Goal: Task Accomplishment & Management: Manage account settings

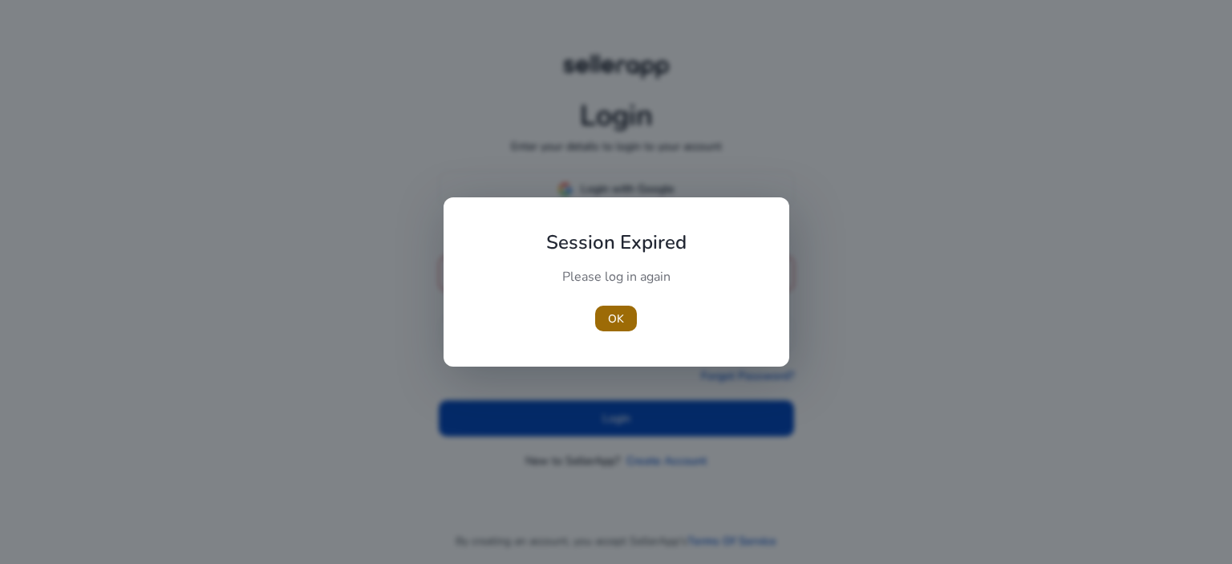
type input "**********"
click at [610, 299] on span "button" at bounding box center [616, 318] width 42 height 38
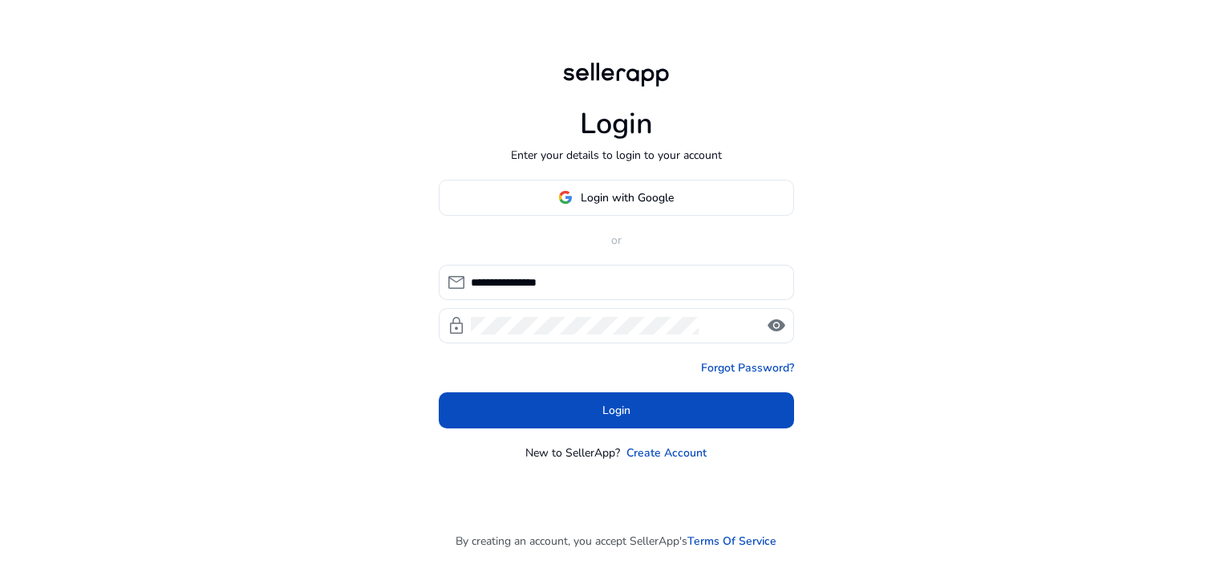
click at [618, 306] on div "**********" at bounding box center [616, 304] width 355 height 79
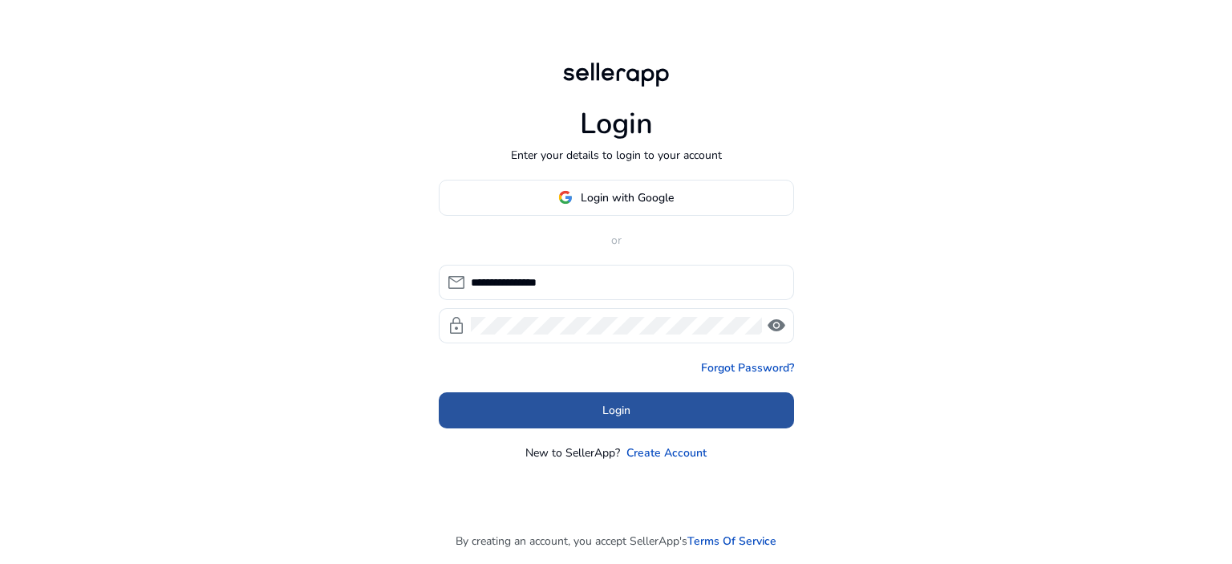
click at [607, 412] on span "Login" at bounding box center [616, 410] width 28 height 17
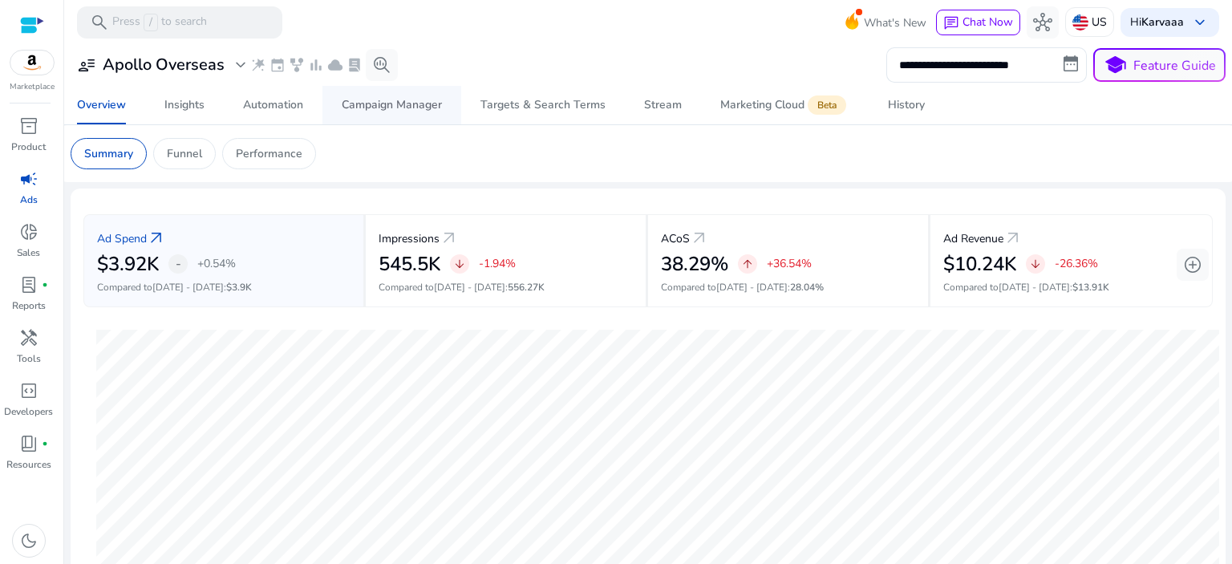
click at [417, 101] on div "Campaign Manager" at bounding box center [392, 104] width 100 height 11
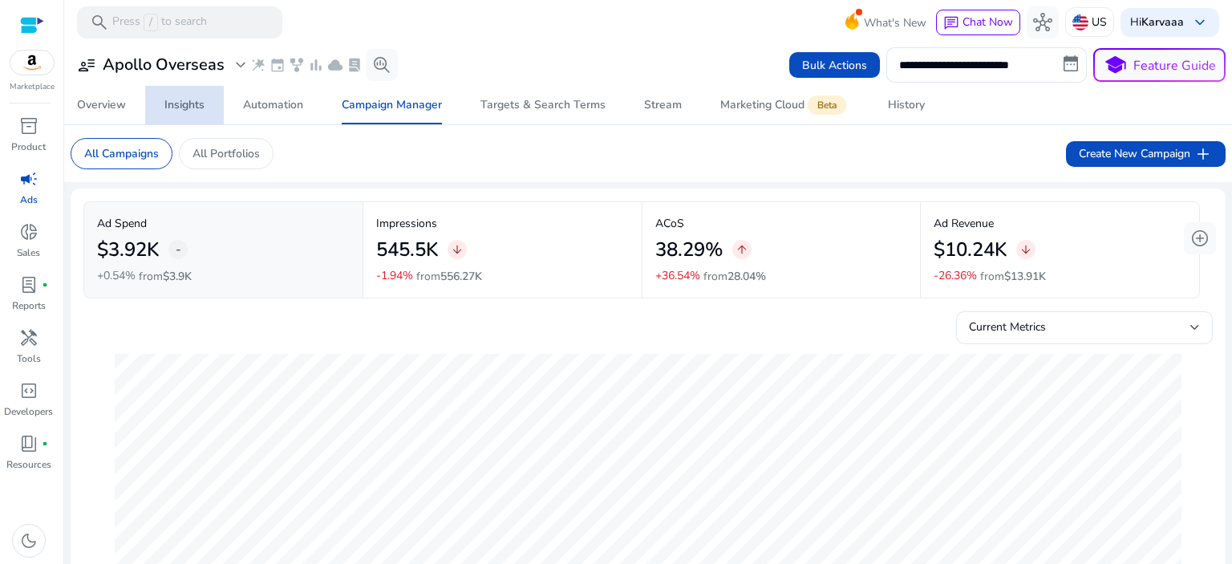
click at [192, 107] on div "Insights" at bounding box center [184, 104] width 40 height 11
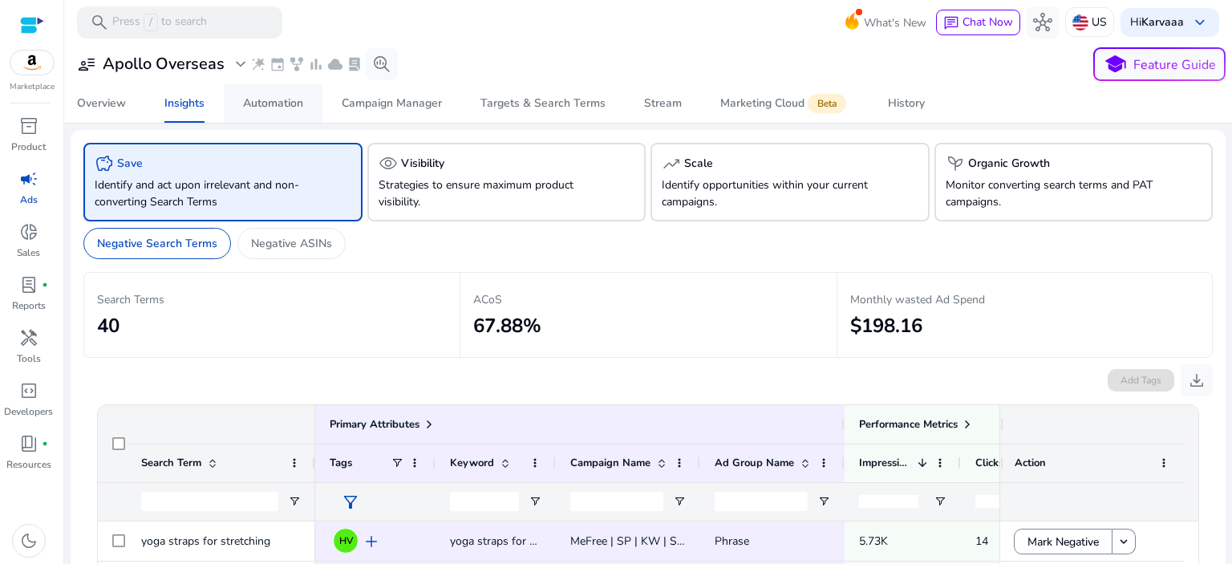
click at [258, 105] on div "Automation" at bounding box center [273, 103] width 60 height 11
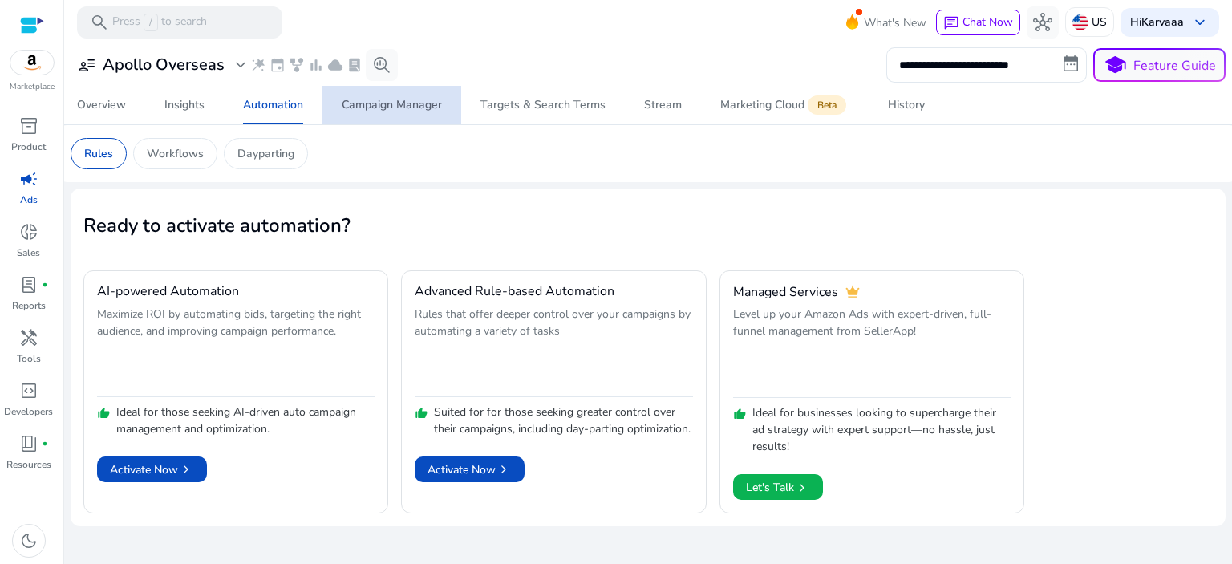
click at [358, 101] on div "Campaign Manager" at bounding box center [392, 104] width 100 height 11
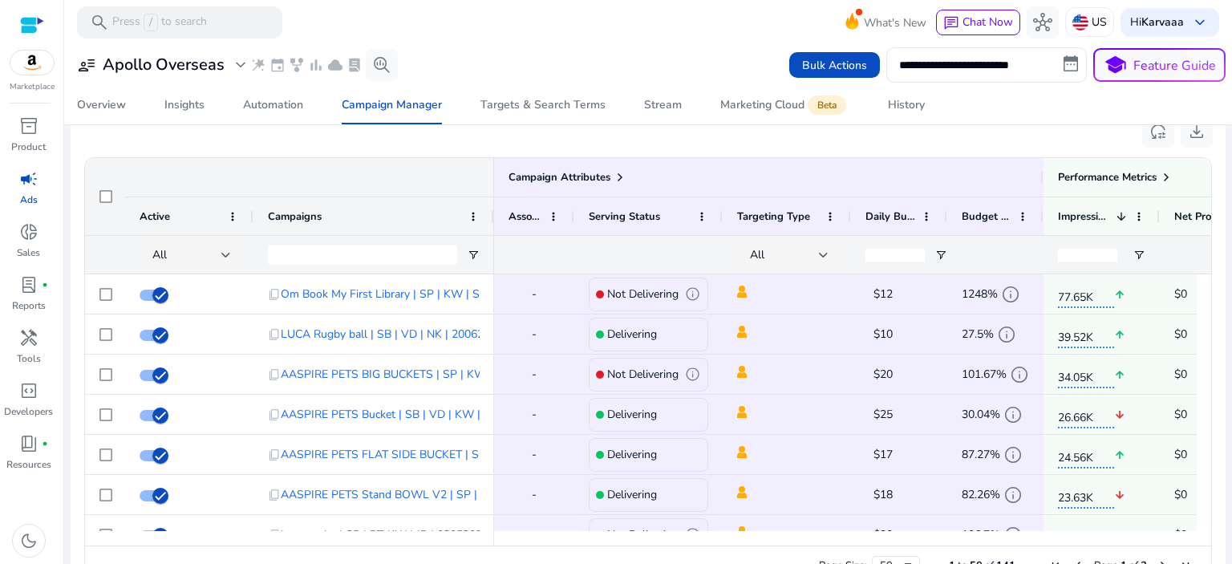
scroll to position [1084, 0]
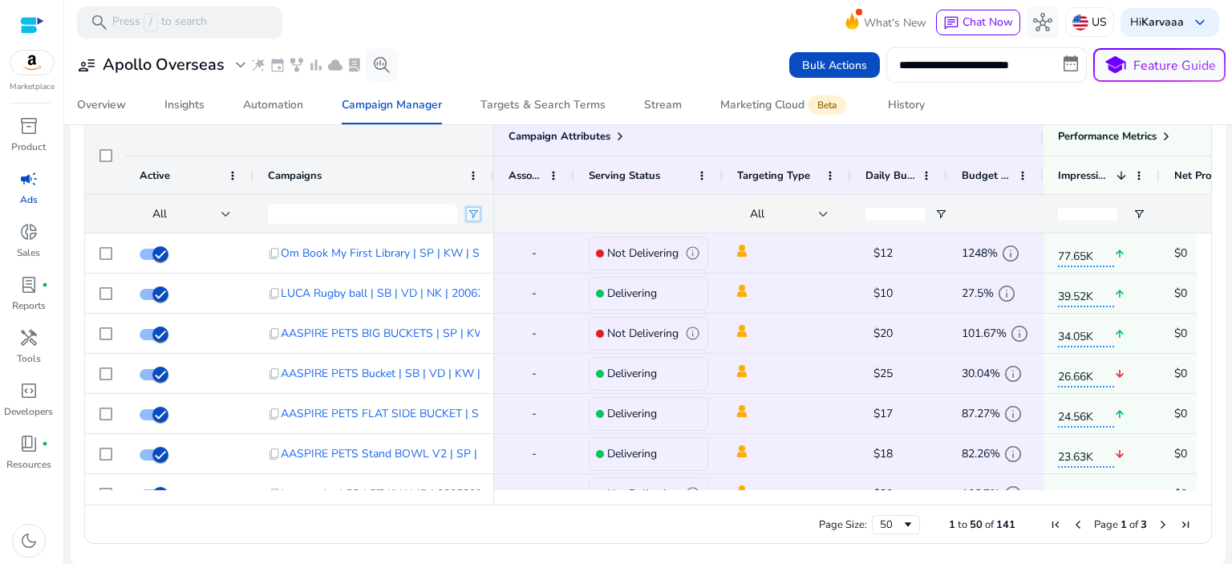
click at [475, 208] on span "Open Filter Menu" at bounding box center [473, 214] width 13 height 13
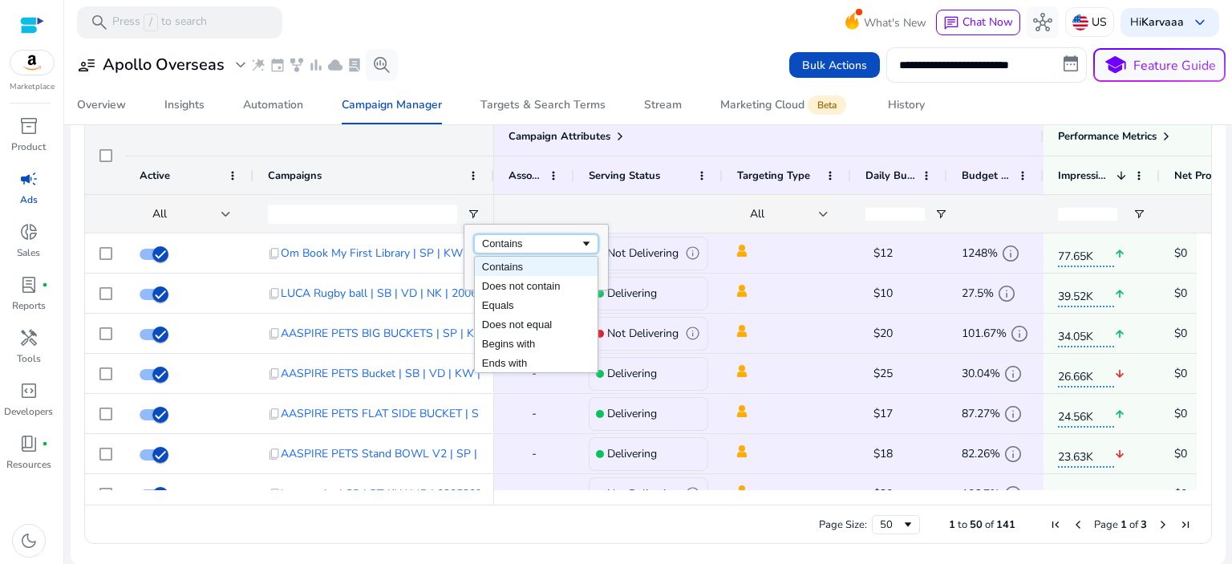
click at [526, 241] on div "Contains" at bounding box center [531, 243] width 98 height 12
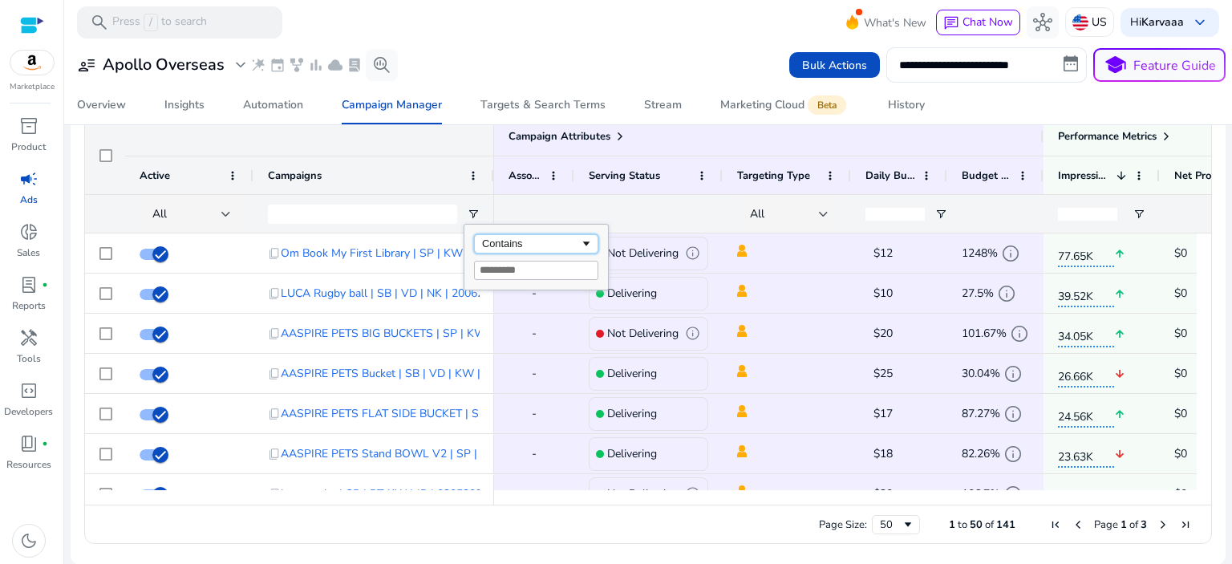
click at [526, 241] on div "Contains" at bounding box center [531, 243] width 98 height 12
click at [487, 274] on input "Filter Value" at bounding box center [536, 270] width 124 height 19
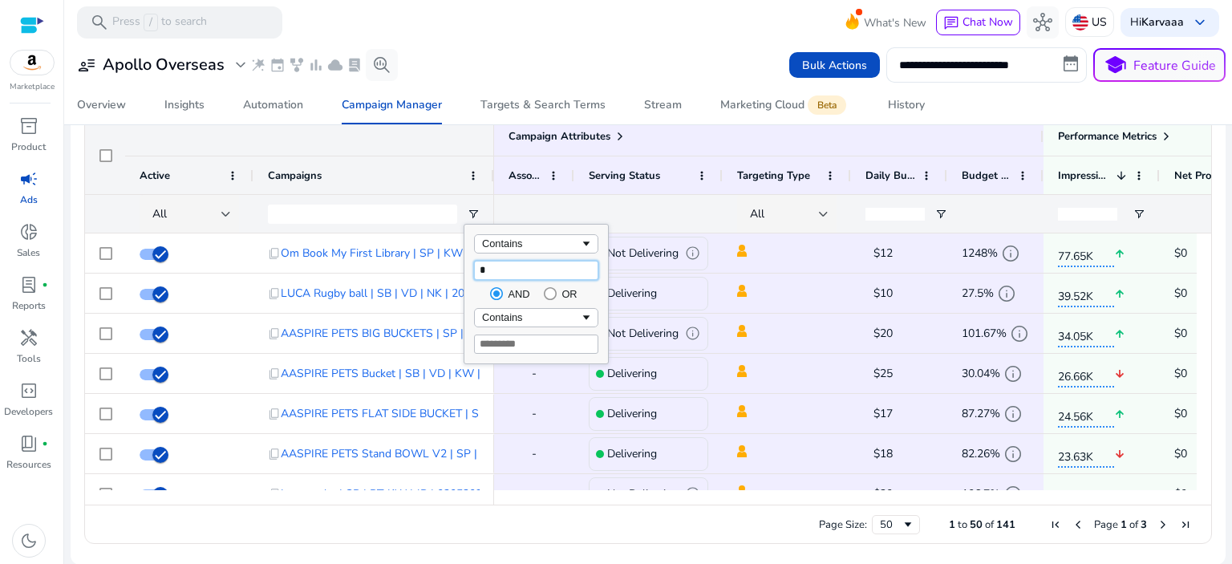
type input "**"
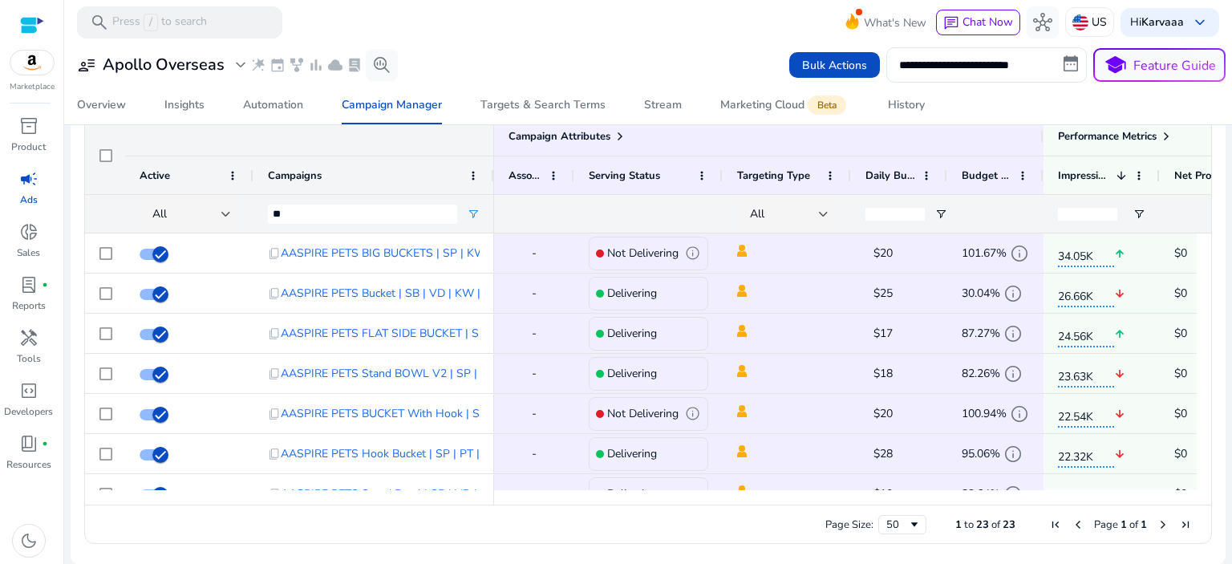
click at [536, 208] on div at bounding box center [533, 214] width 51 height 38
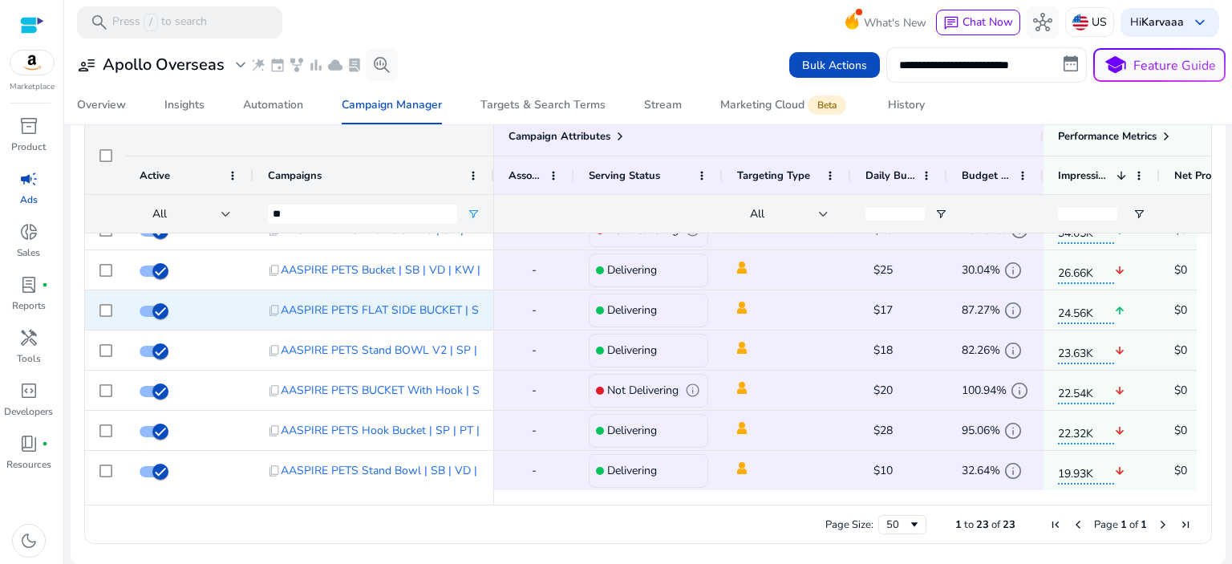
scroll to position [0, 0]
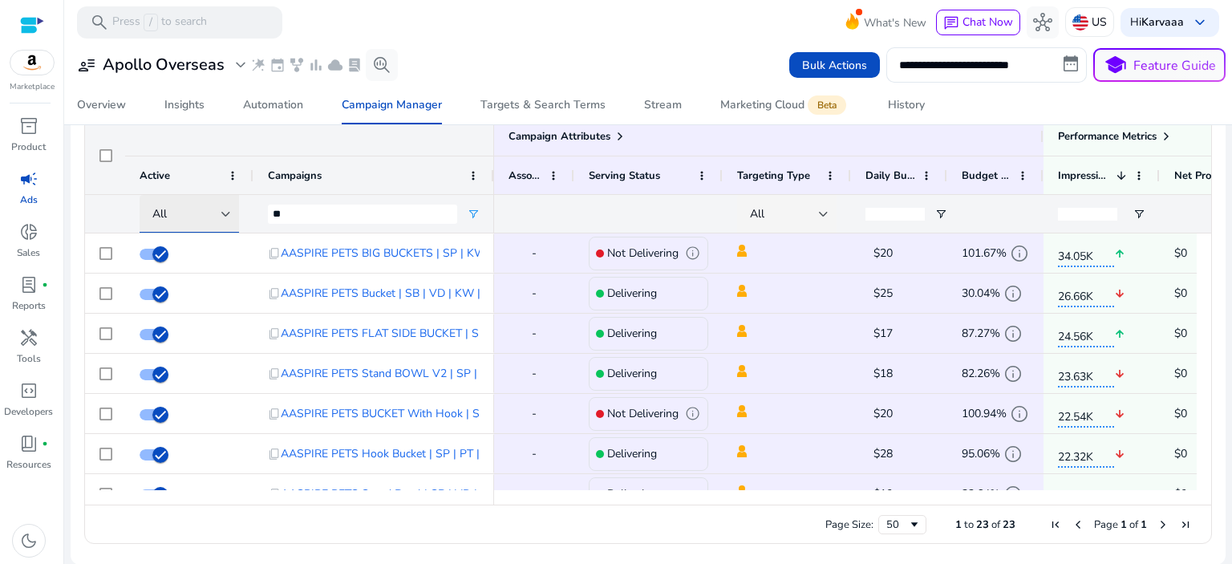
click at [219, 217] on div "All" at bounding box center [186, 214] width 69 height 18
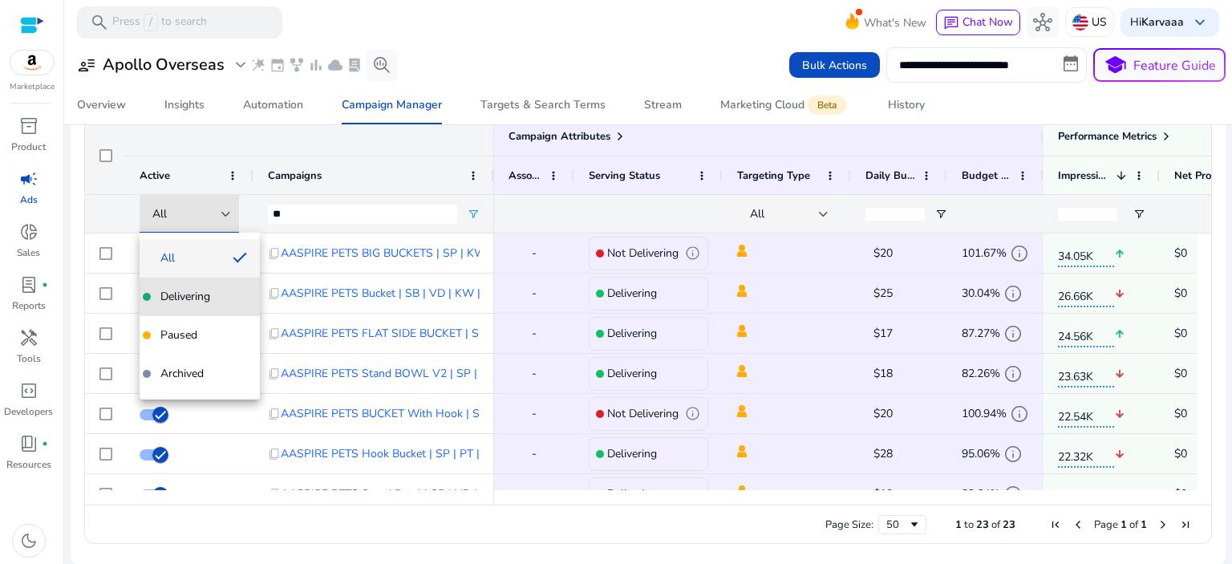
click at [184, 297] on span "Delivering" at bounding box center [185, 297] width 50 height 16
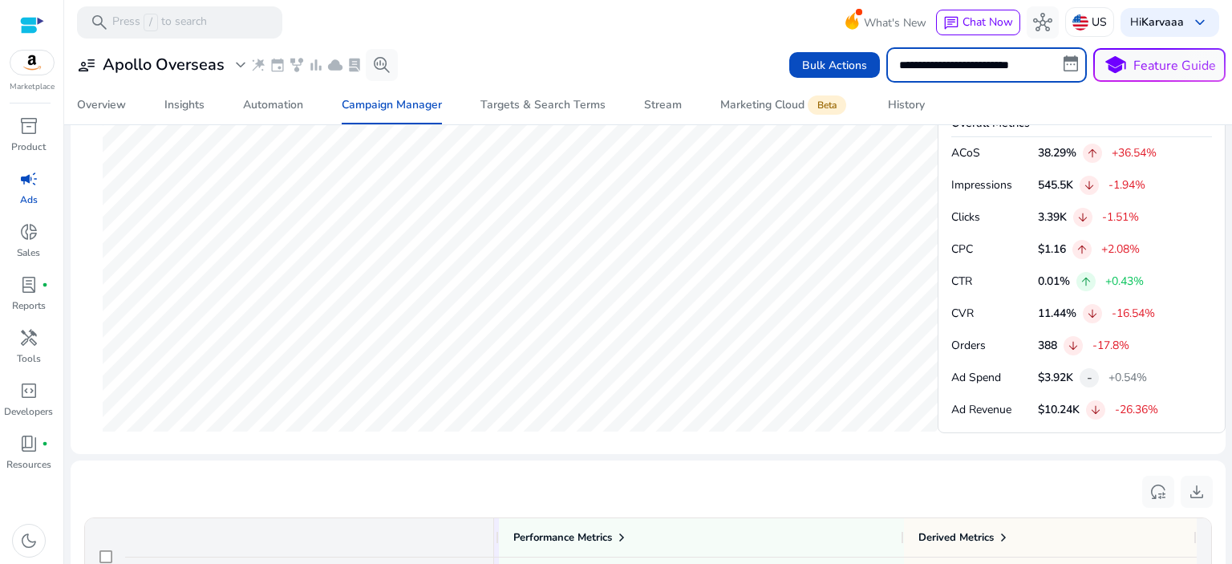
click at [1065, 63] on input "**********" at bounding box center [986, 64] width 200 height 35
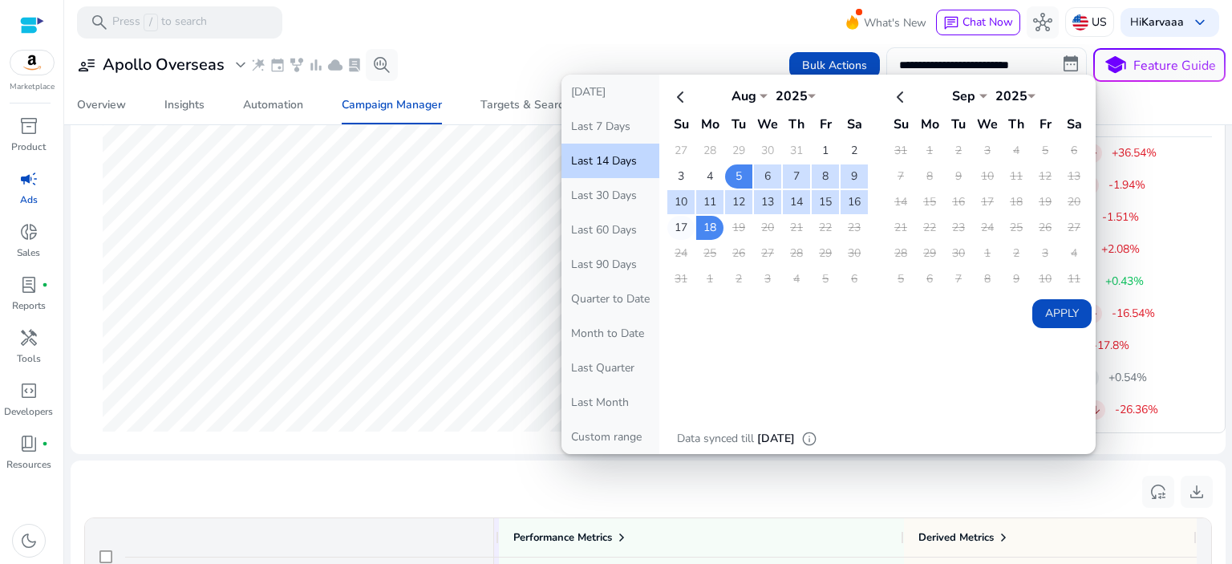
click at [667, 221] on td "17" at bounding box center [680, 228] width 27 height 24
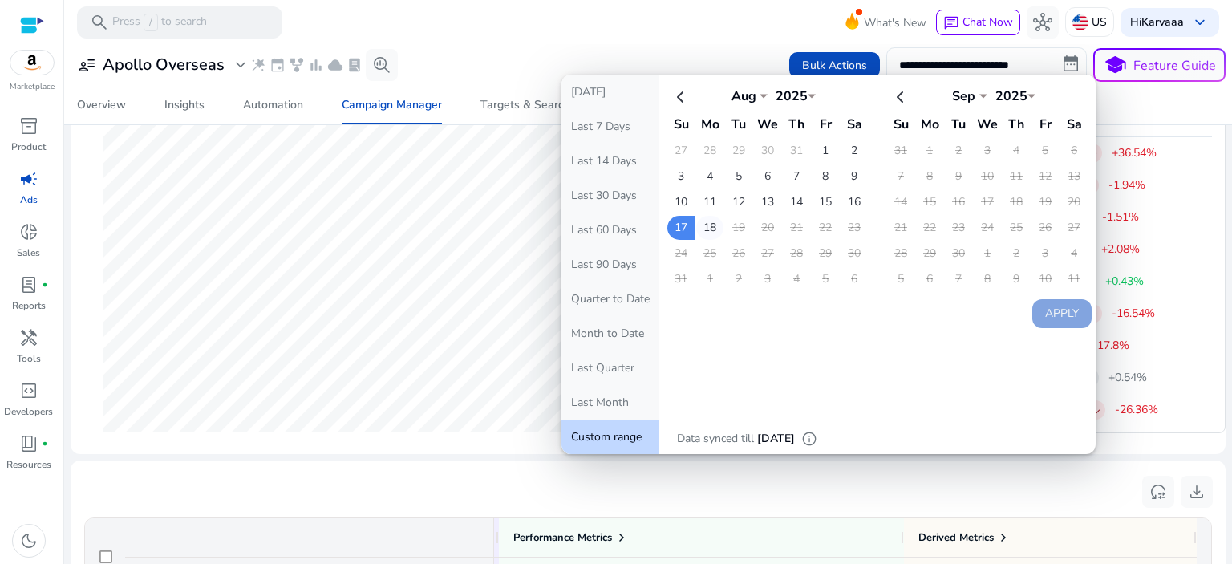
click at [696, 229] on td "18" at bounding box center [709, 228] width 27 height 24
click at [1054, 305] on button "Apply" at bounding box center [1061, 313] width 59 height 29
type input "**********"
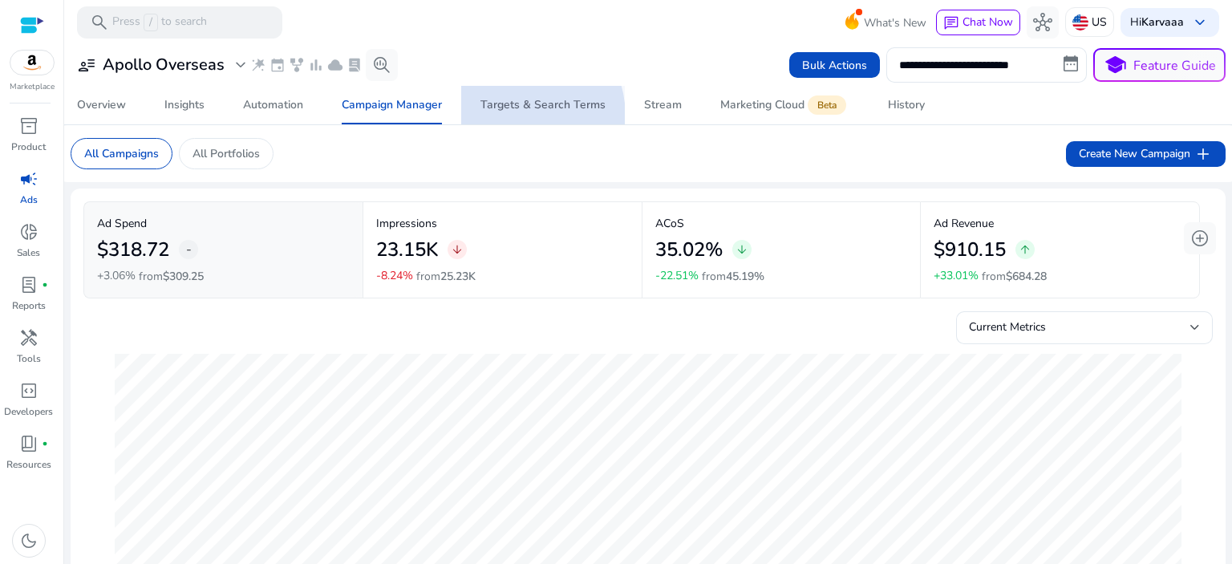
click at [506, 117] on span "Targets & Search Terms" at bounding box center [542, 105] width 125 height 38
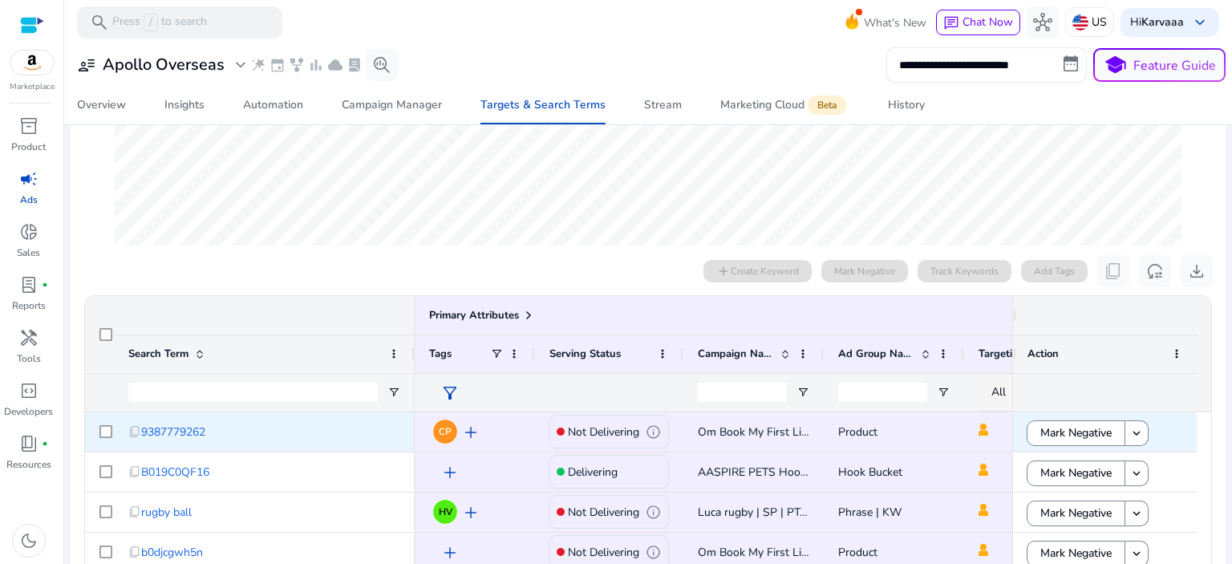
scroll to position [451, 0]
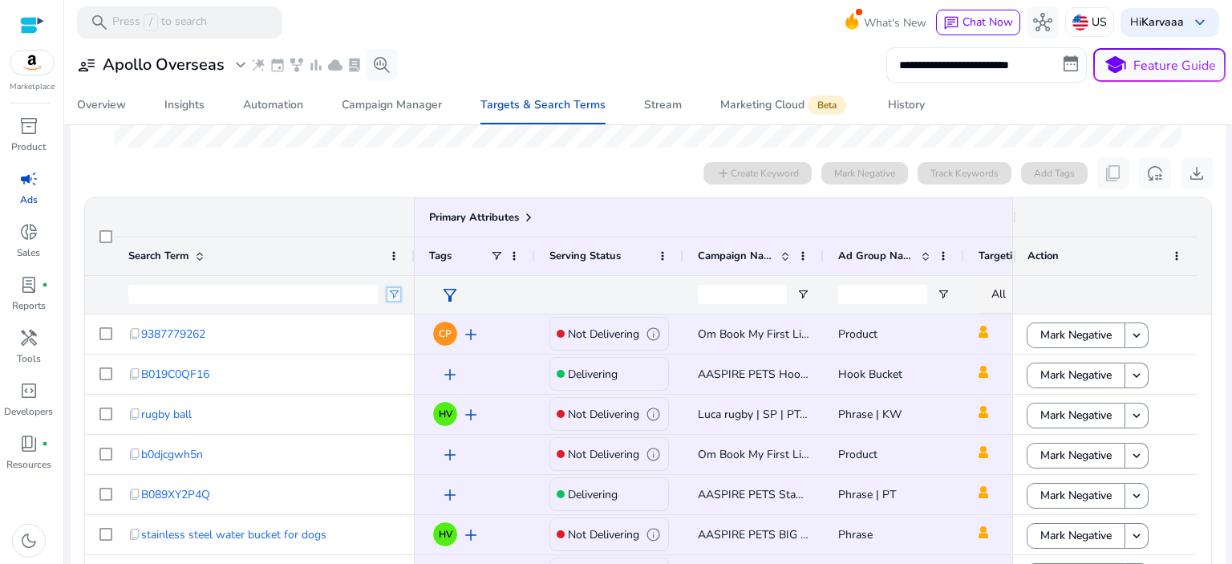
click at [388, 293] on span "Open Filter Menu" at bounding box center [393, 294] width 13 height 13
click at [425, 349] on input "Filter Value" at bounding box center [457, 350] width 124 height 19
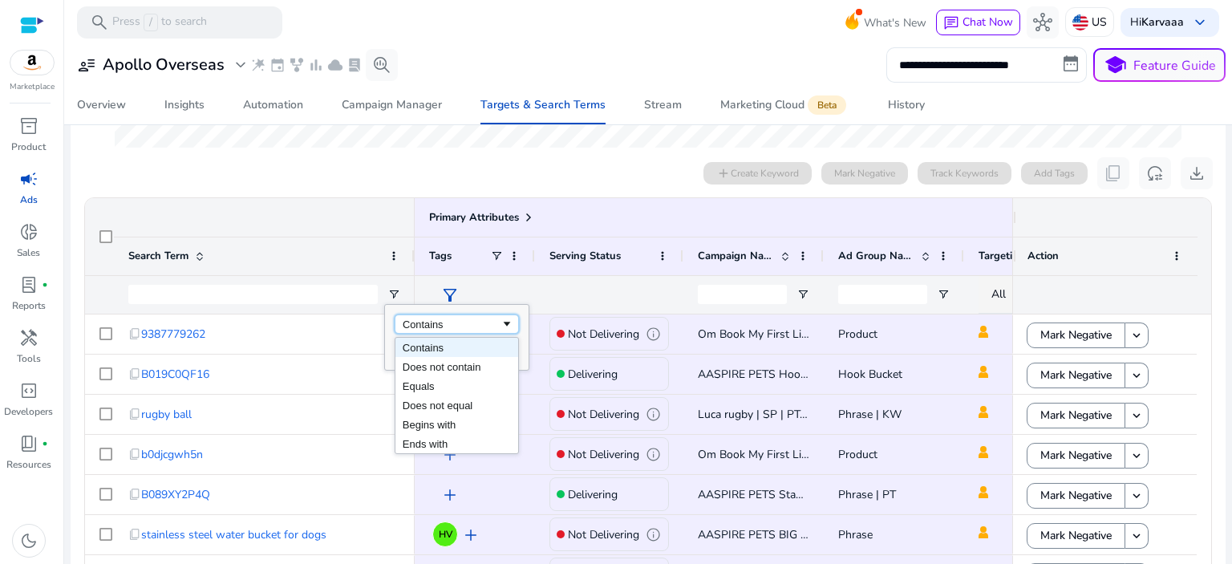
click at [419, 318] on div "Contains" at bounding box center [452, 324] width 98 height 12
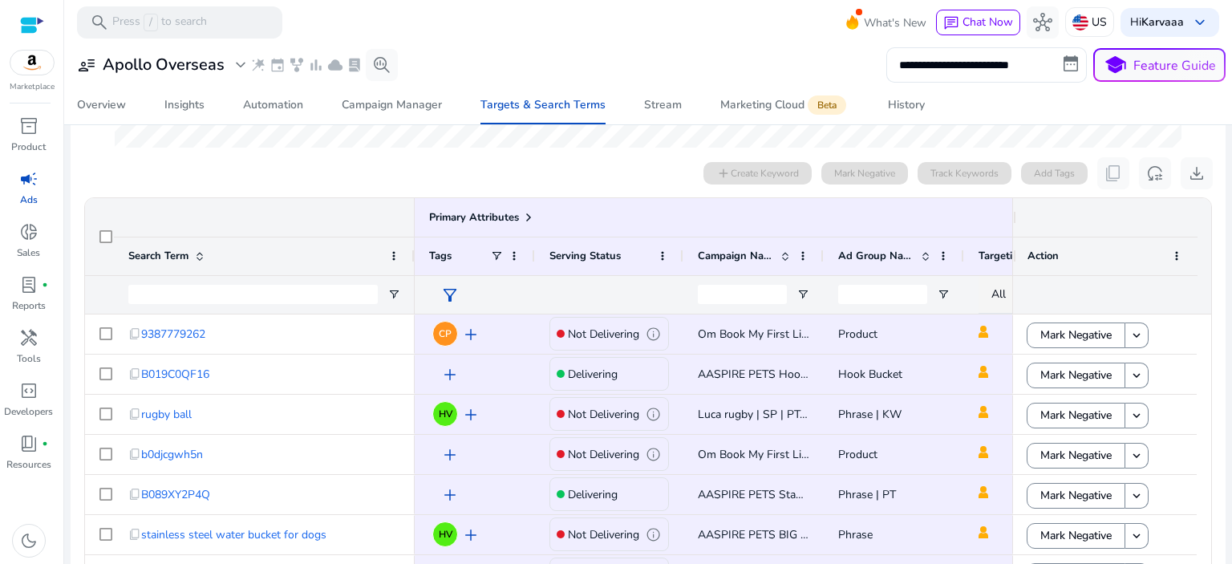
click at [290, 241] on div "Search Term" at bounding box center [255, 256] width 254 height 30
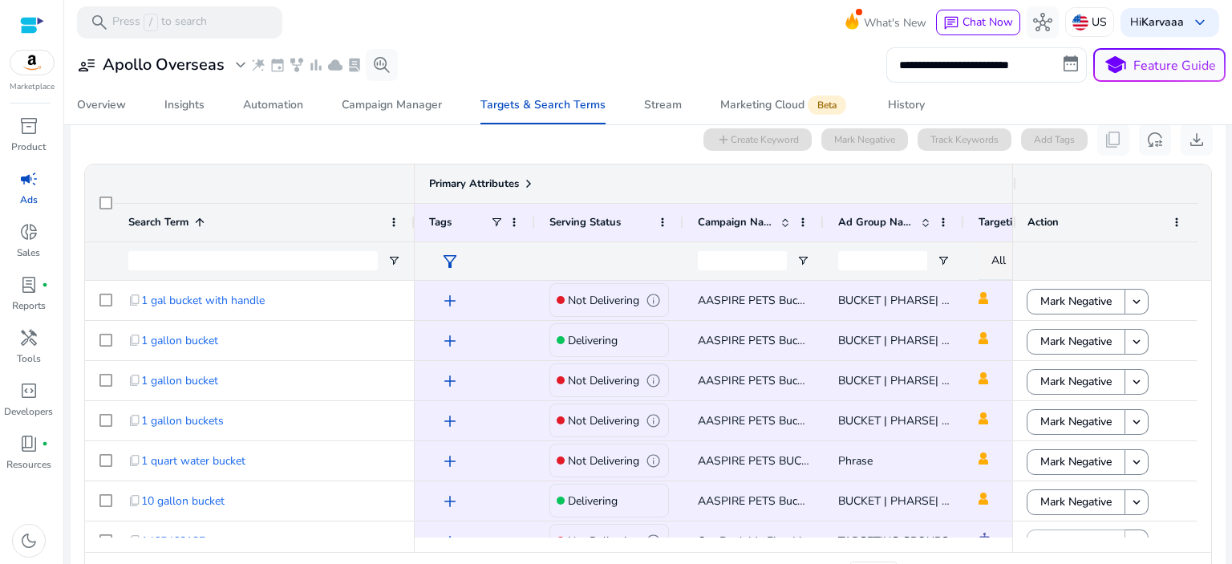
scroll to position [531, 0]
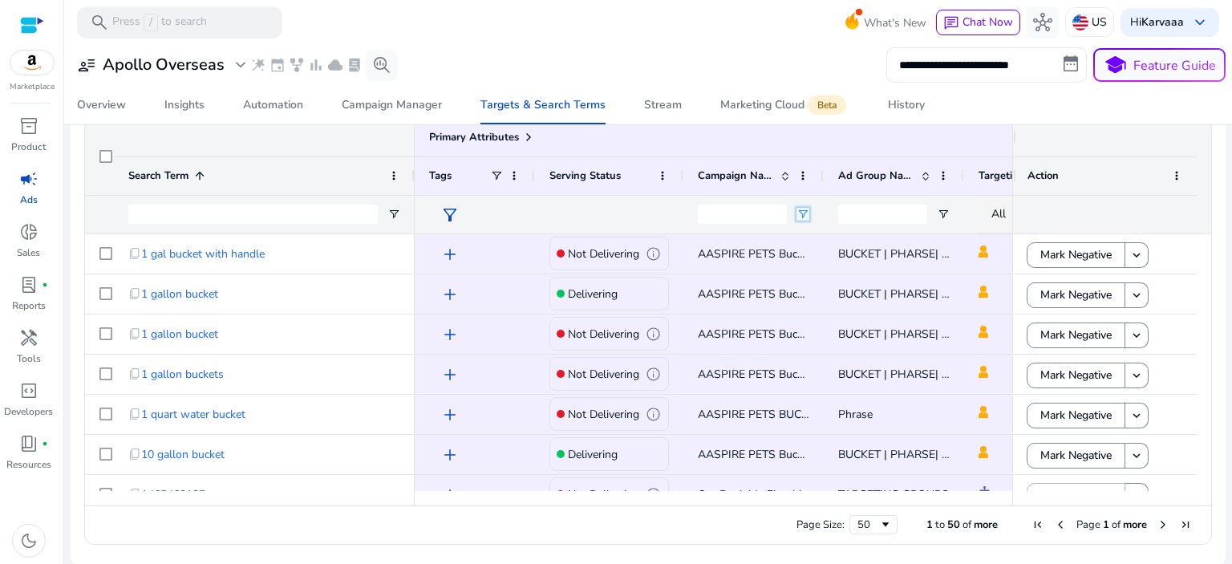
click at [803, 213] on span "Open Filter Menu" at bounding box center [802, 214] width 13 height 13
click at [834, 275] on input "Filter Value" at bounding box center [865, 270] width 124 height 19
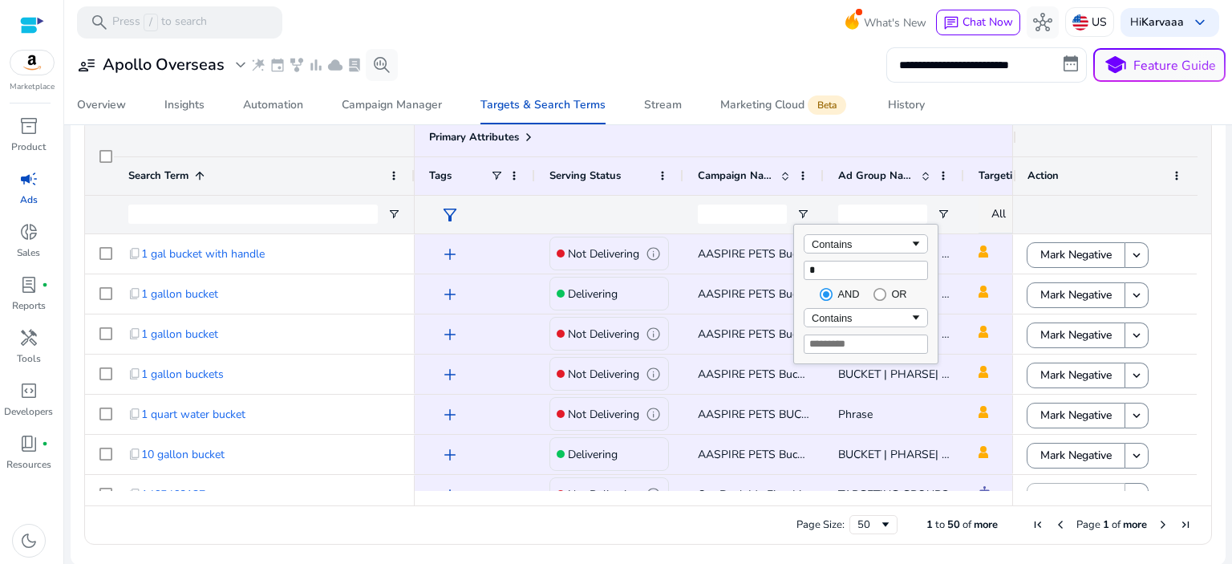
type input "**"
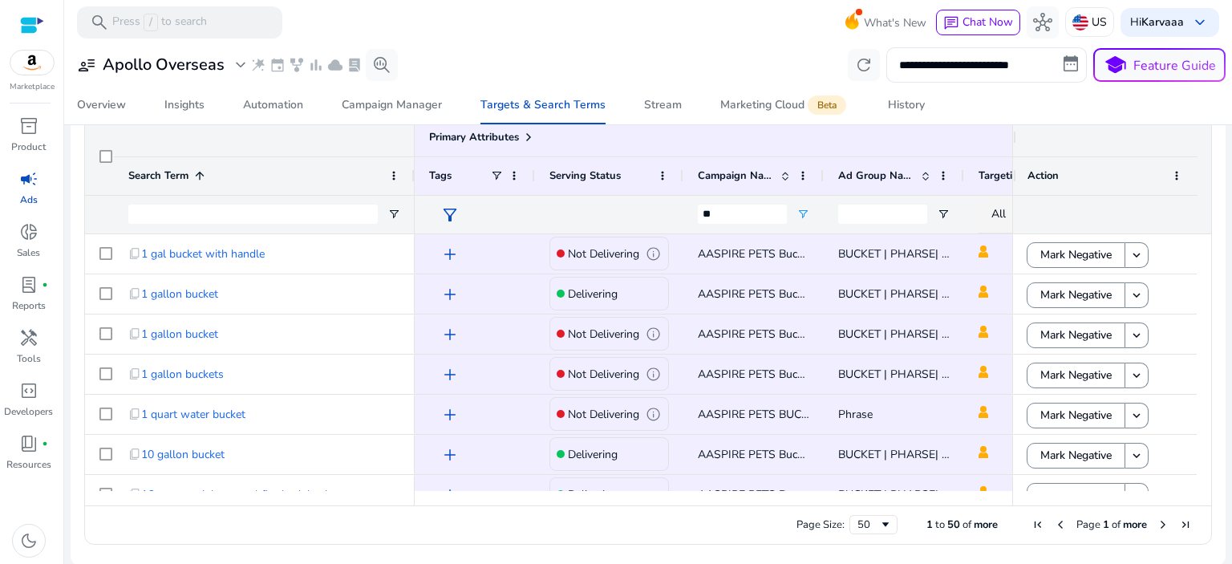
click at [1023, 87] on div "Overview Insights Automation Campaign Manager Targets & Search Terms Stream Mar…" at bounding box center [648, 105] width 1180 height 38
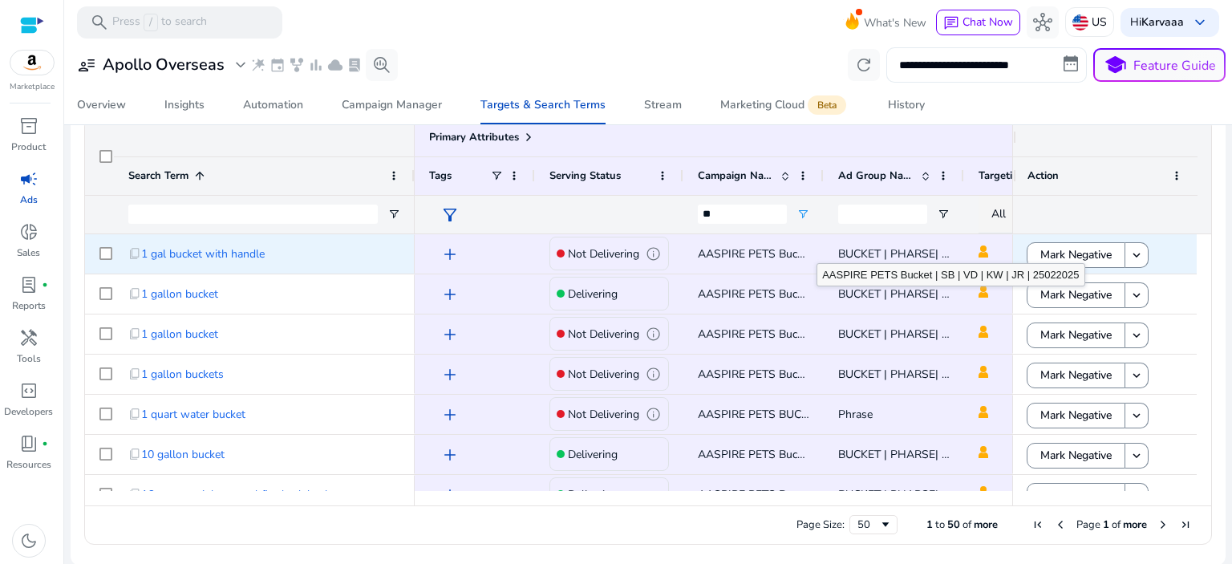
click at [1058, 66] on input "**********" at bounding box center [986, 64] width 200 height 35
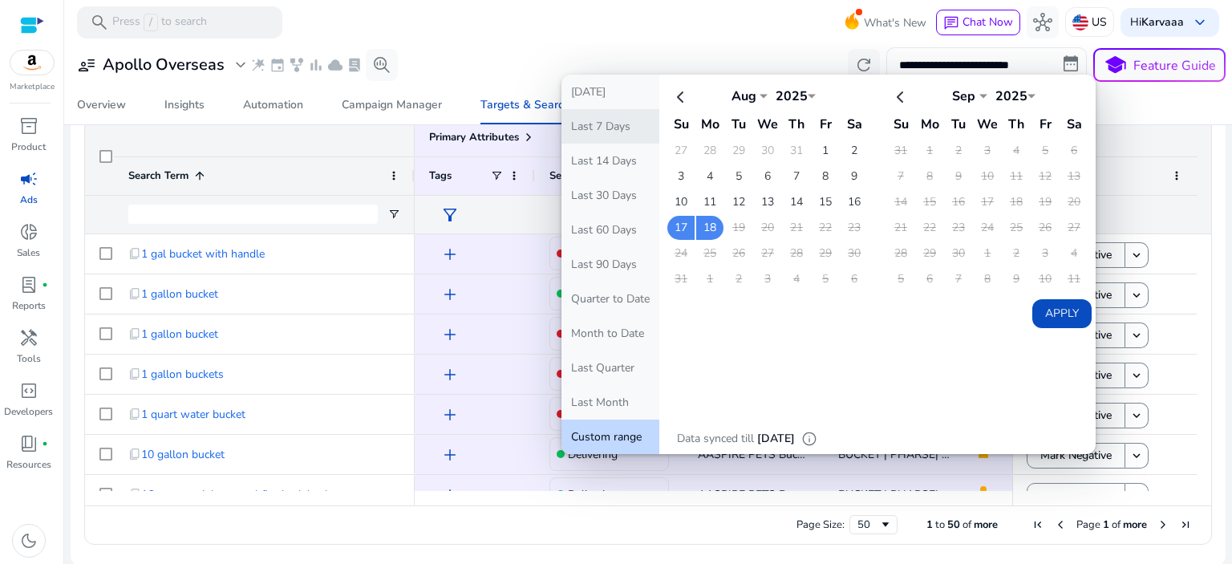
click at [619, 127] on button "Last 7 Days" at bounding box center [610, 126] width 98 height 34
type input "**********"
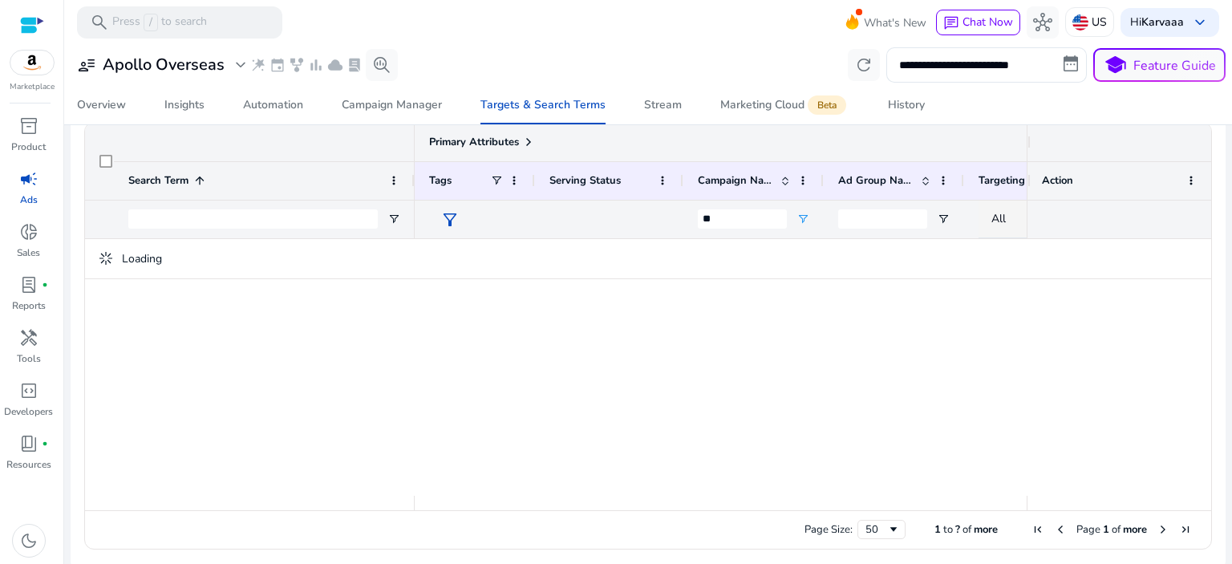
scroll to position [531, 0]
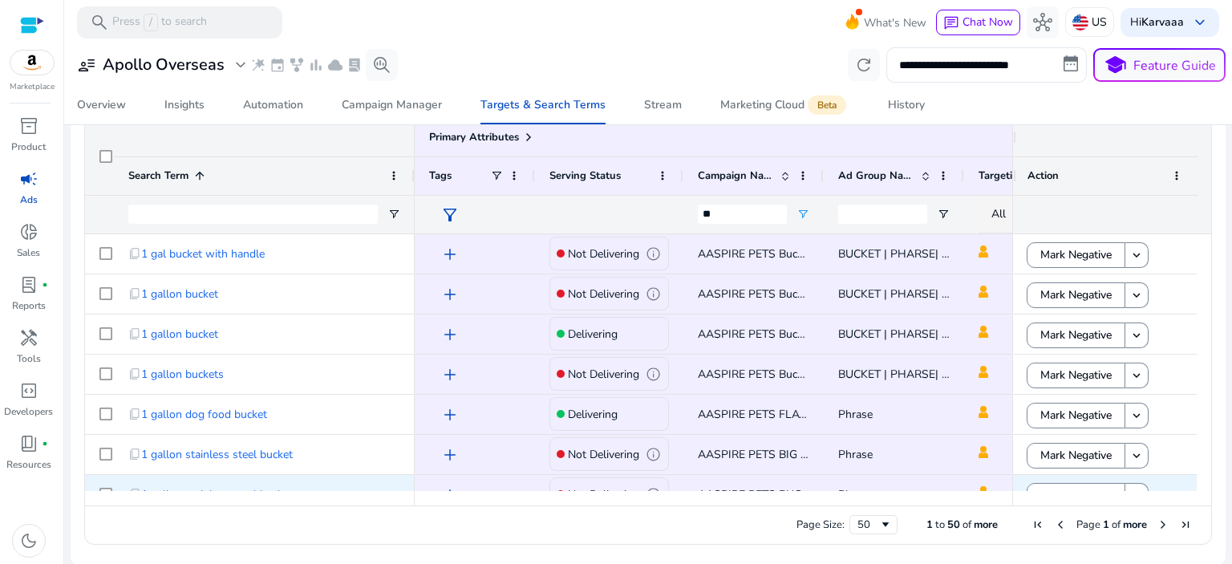
drag, startPoint x: 662, startPoint y: 496, endPoint x: 842, endPoint y: 480, distance: 180.3
click at [844, 480] on div "Primary Attributes Search Term 1 **" at bounding box center [648, 311] width 1126 height 387
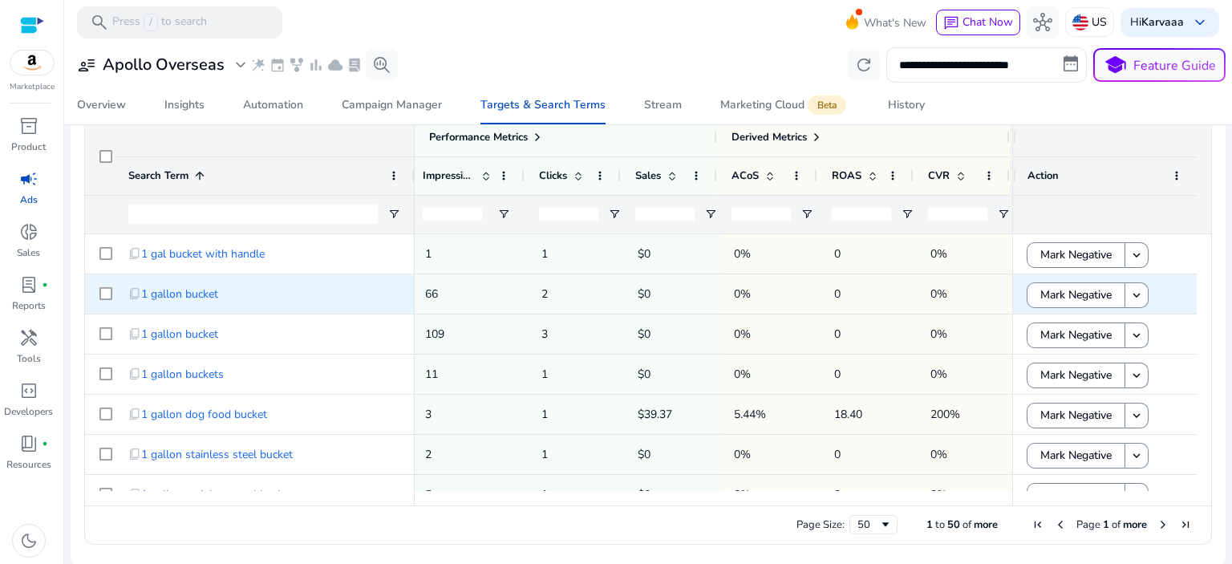
scroll to position [241, 0]
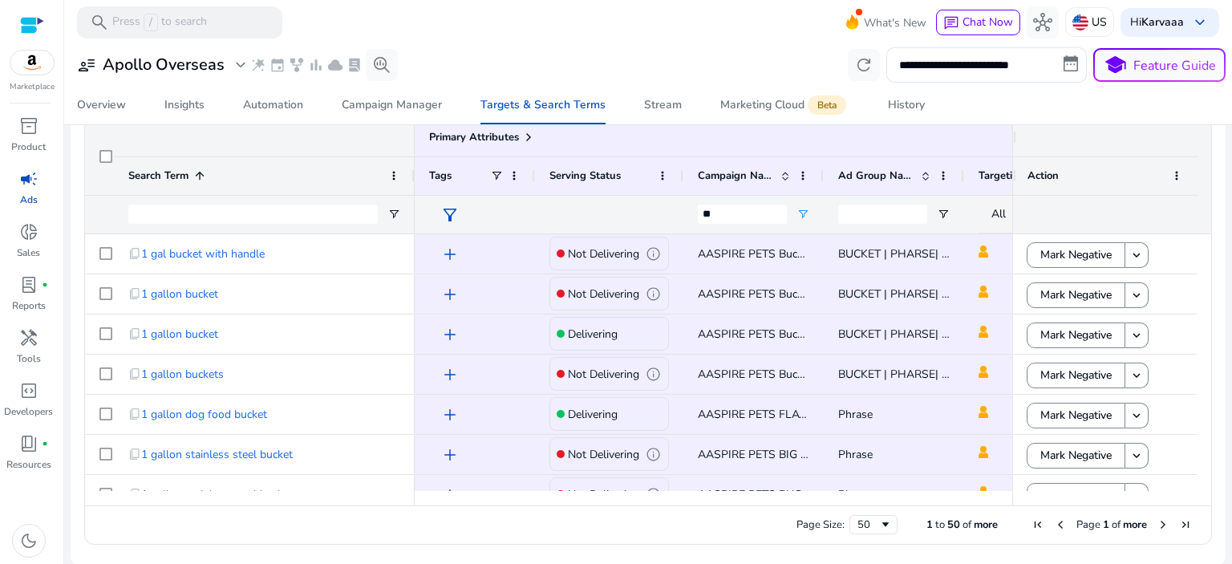
click at [705, 60] on div "**********" at bounding box center [648, 64] width 1155 height 35
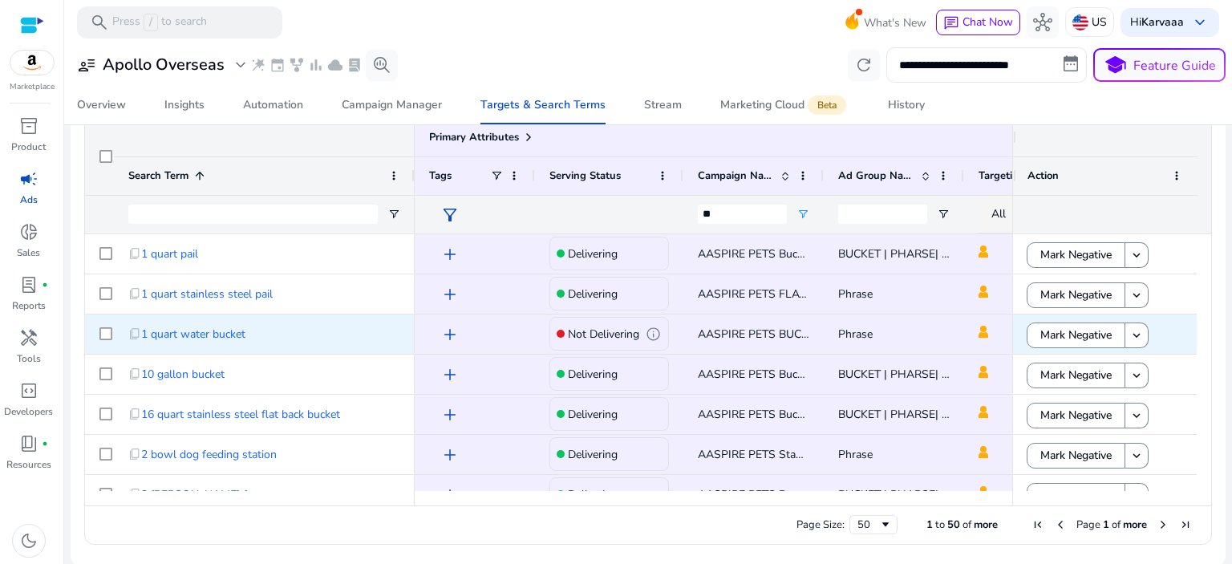
scroll to position [0, 0]
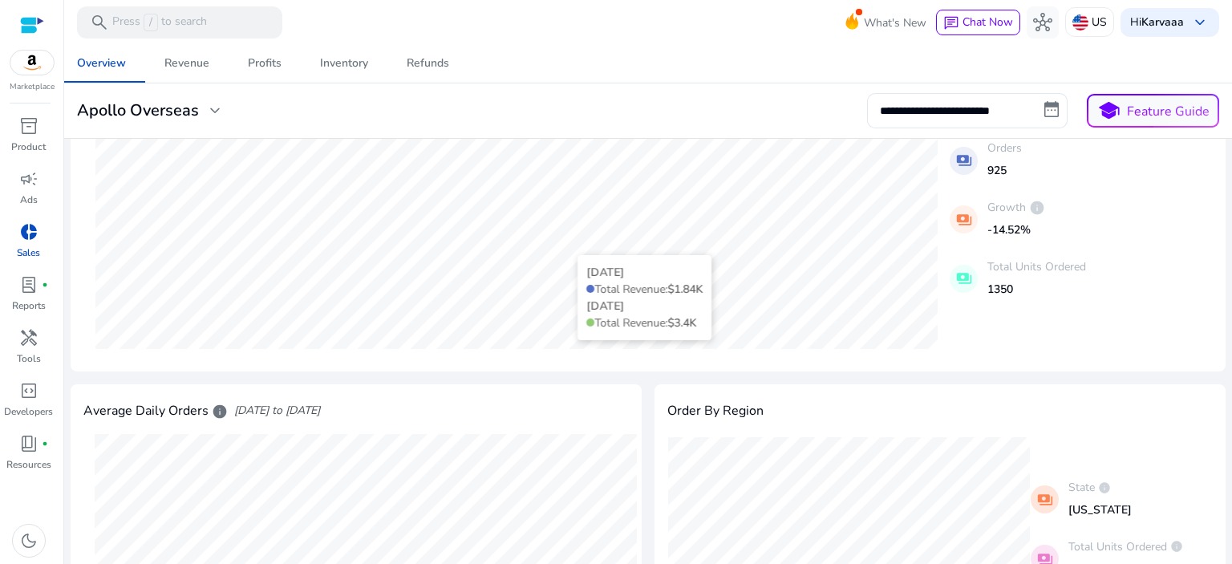
scroll to position [80, 0]
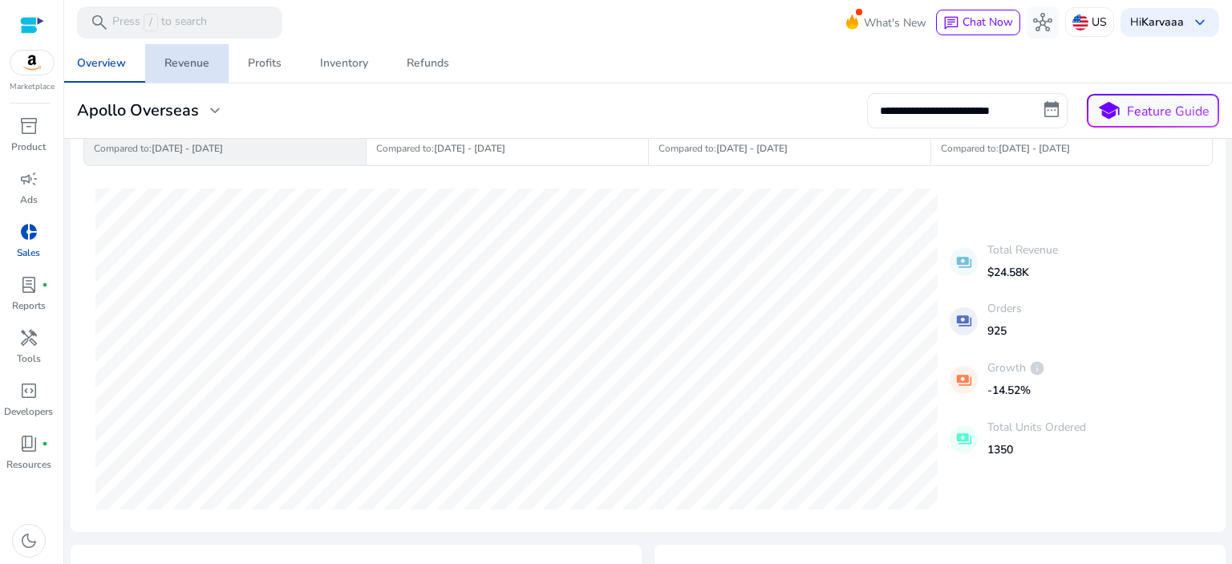
click at [192, 73] on span "Revenue" at bounding box center [186, 63] width 45 height 38
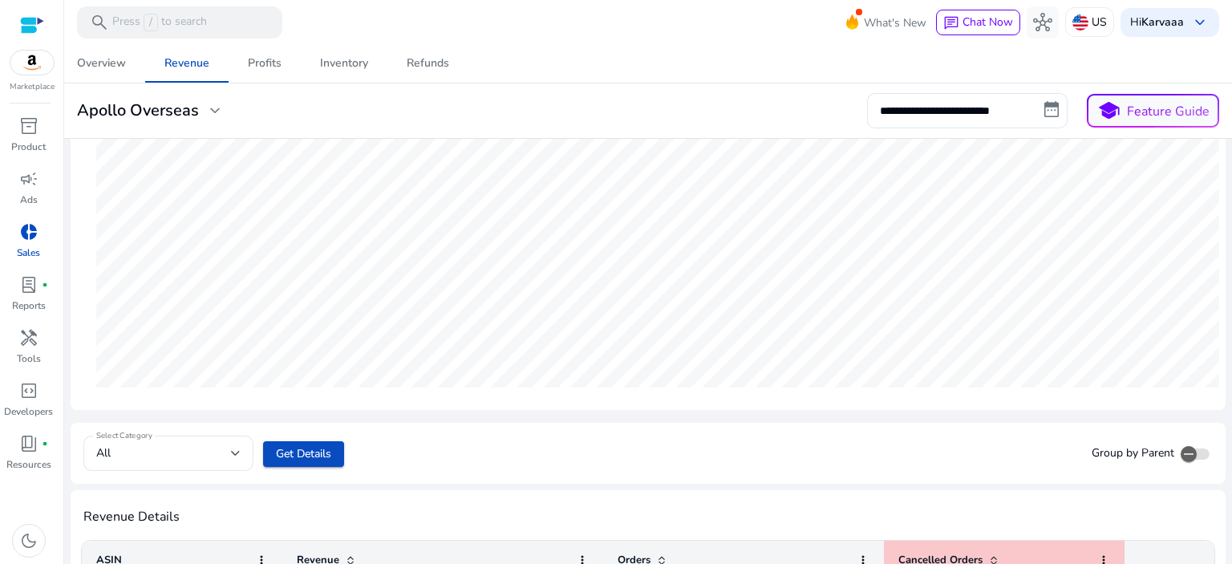
scroll to position [481, 0]
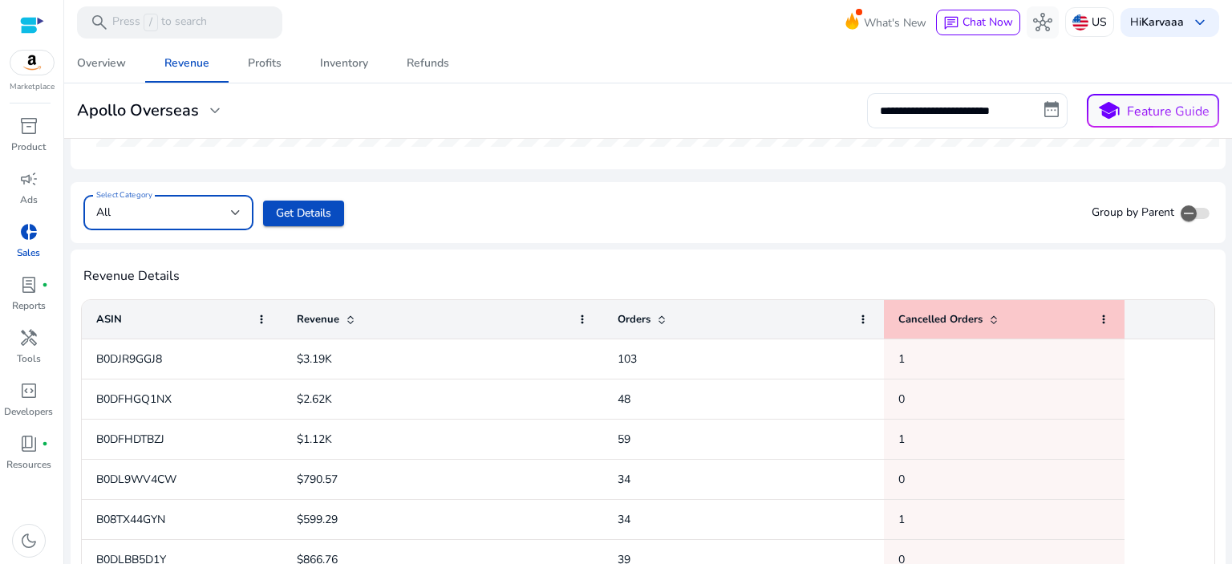
click at [180, 221] on div "All" at bounding box center [168, 212] width 144 height 19
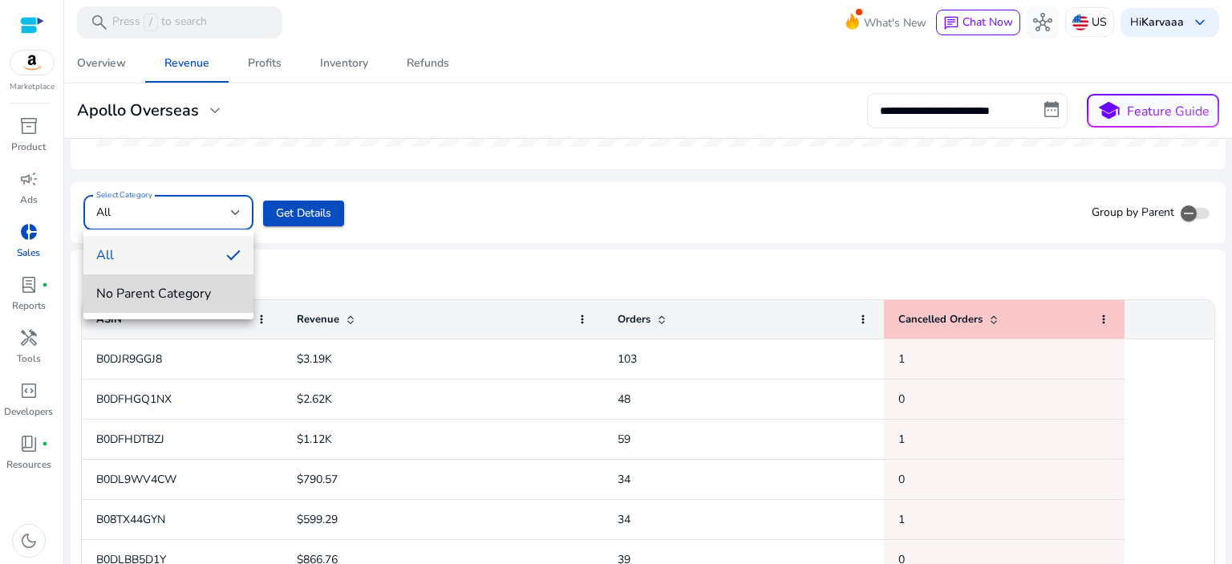
click at [160, 296] on span "No Parent Category" at bounding box center [168, 294] width 144 height 18
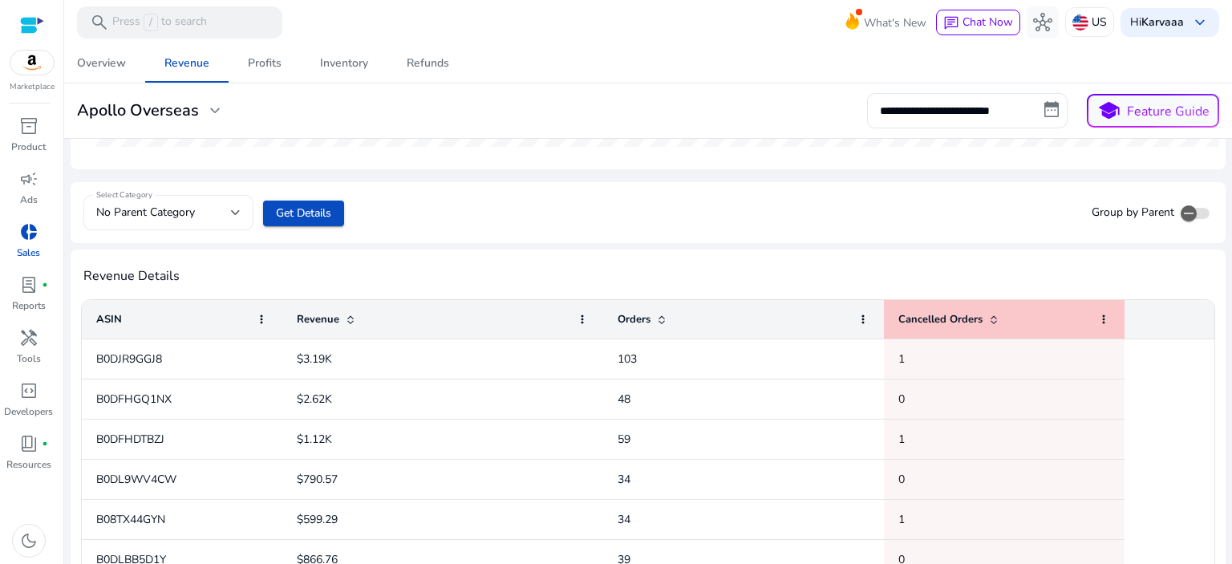
click at [200, 224] on div "No Parent Category" at bounding box center [168, 212] width 144 height 35
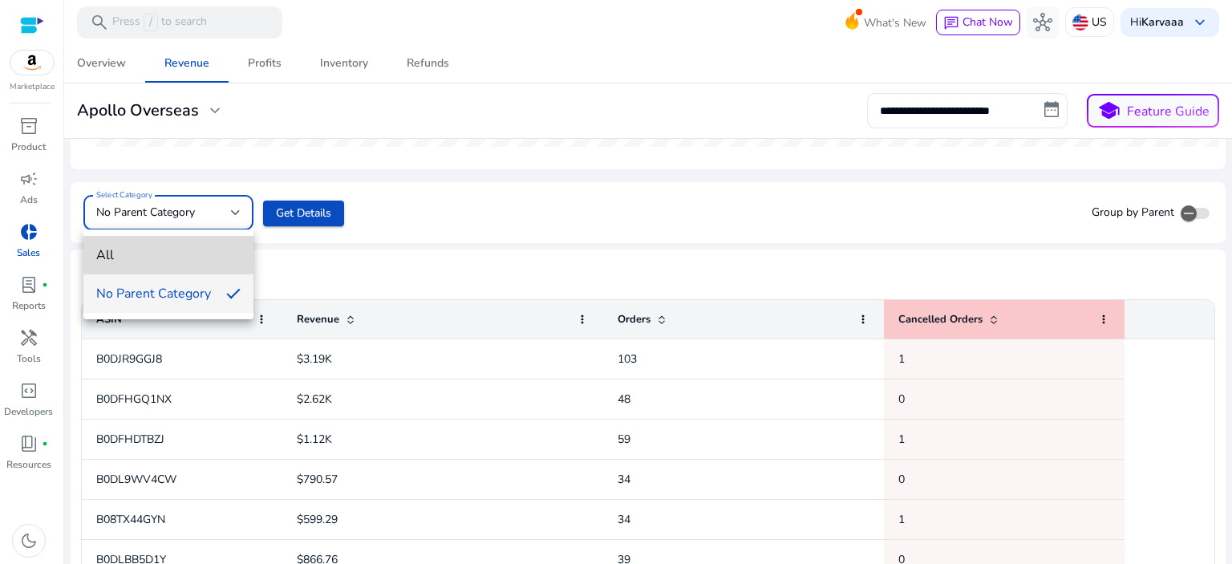
click at [145, 244] on mat-option "All" at bounding box center [168, 255] width 170 height 38
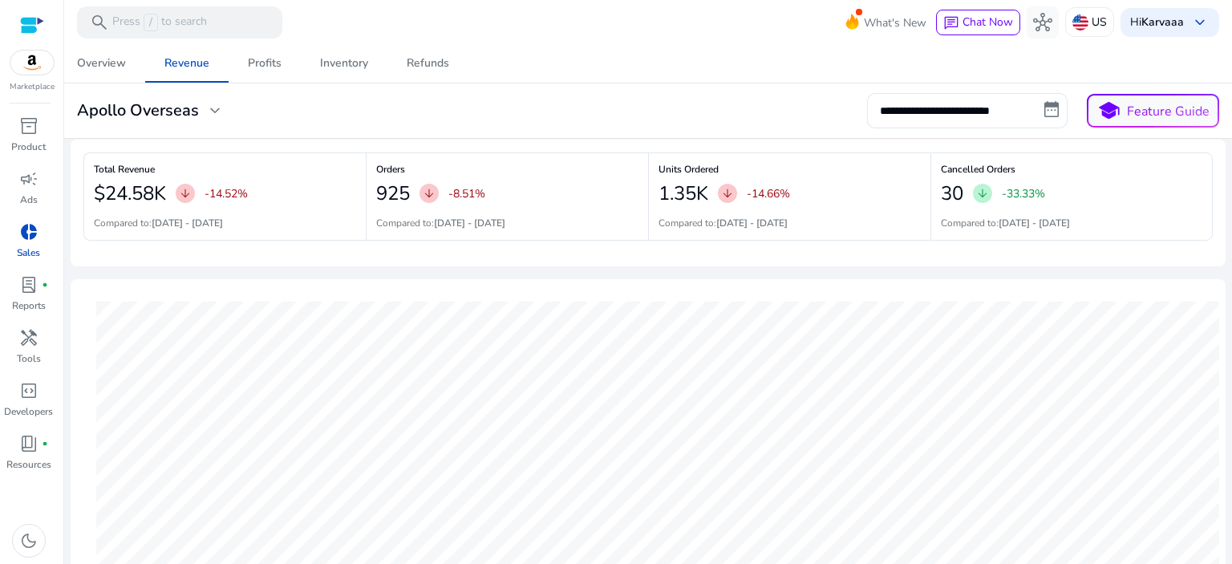
scroll to position [0, 0]
click at [1045, 107] on input "**********" at bounding box center [967, 110] width 200 height 35
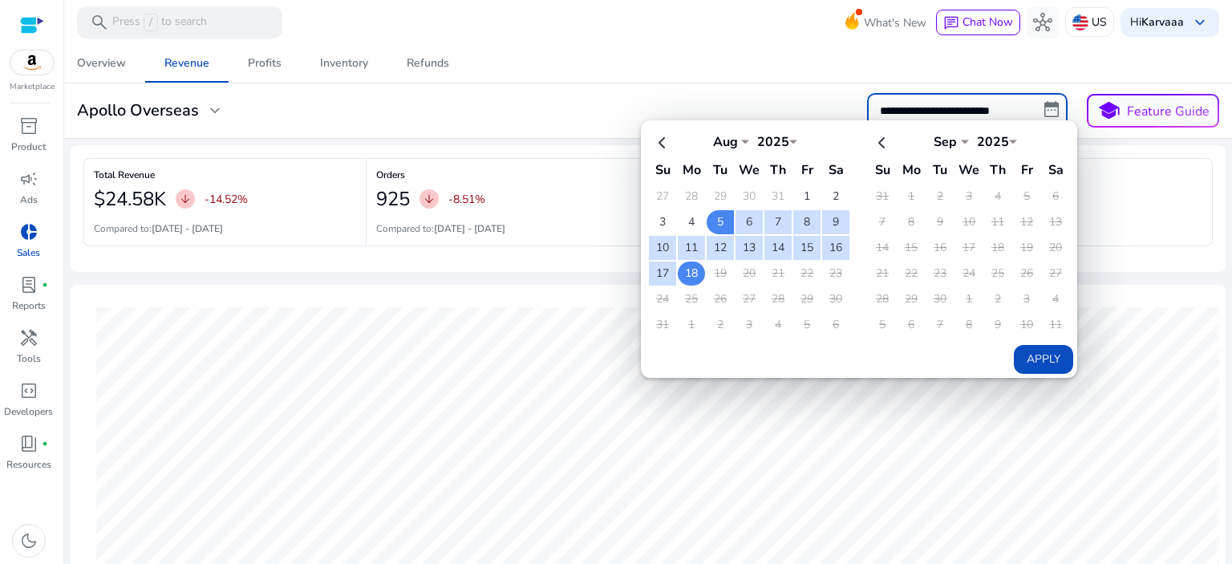
click at [678, 273] on td "18" at bounding box center [691, 273] width 27 height 24
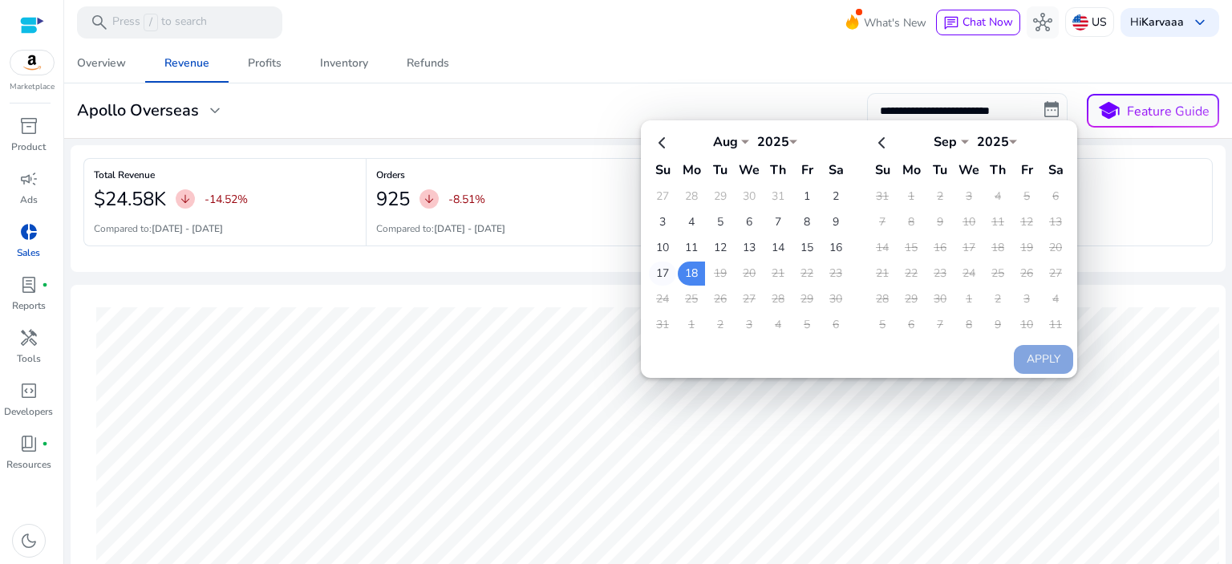
click at [649, 275] on td "17" at bounding box center [662, 273] width 27 height 24
click at [658, 270] on td "17" at bounding box center [662, 273] width 27 height 24
click at [678, 262] on td "18" at bounding box center [691, 273] width 27 height 24
click at [661, 273] on td "17" at bounding box center [662, 273] width 27 height 24
click at [658, 247] on td "10" at bounding box center [662, 248] width 27 height 24
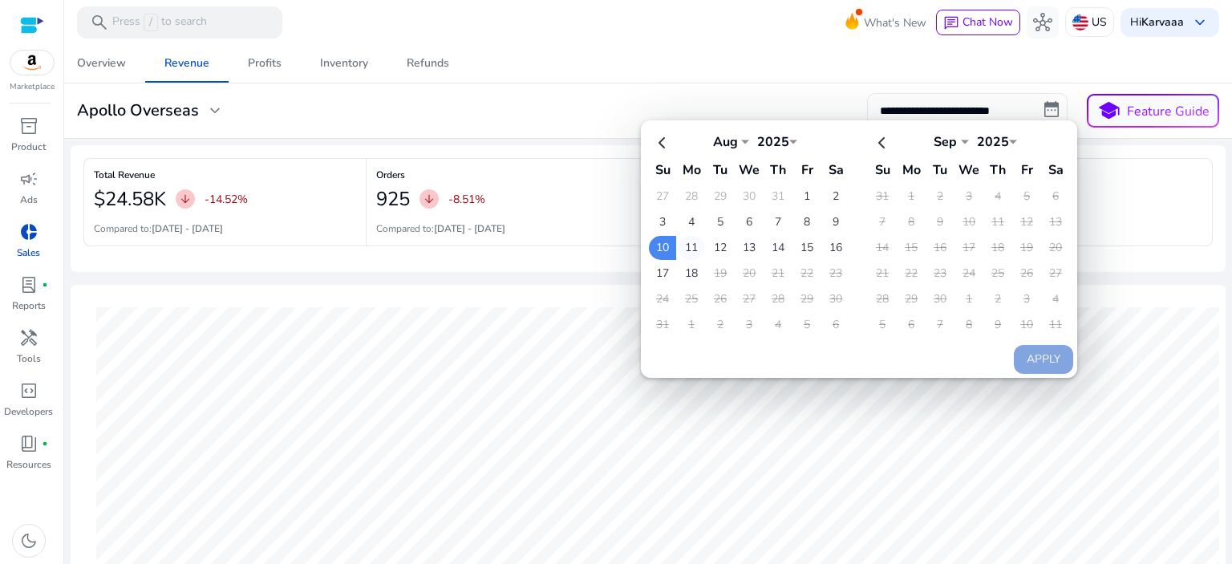
click at [684, 245] on td "11" at bounding box center [691, 248] width 27 height 24
click at [655, 262] on td "17" at bounding box center [662, 273] width 27 height 24
click at [678, 261] on td "18" at bounding box center [691, 273] width 27 height 24
click at [1031, 349] on button "Apply" at bounding box center [1043, 359] width 59 height 29
type input "**********"
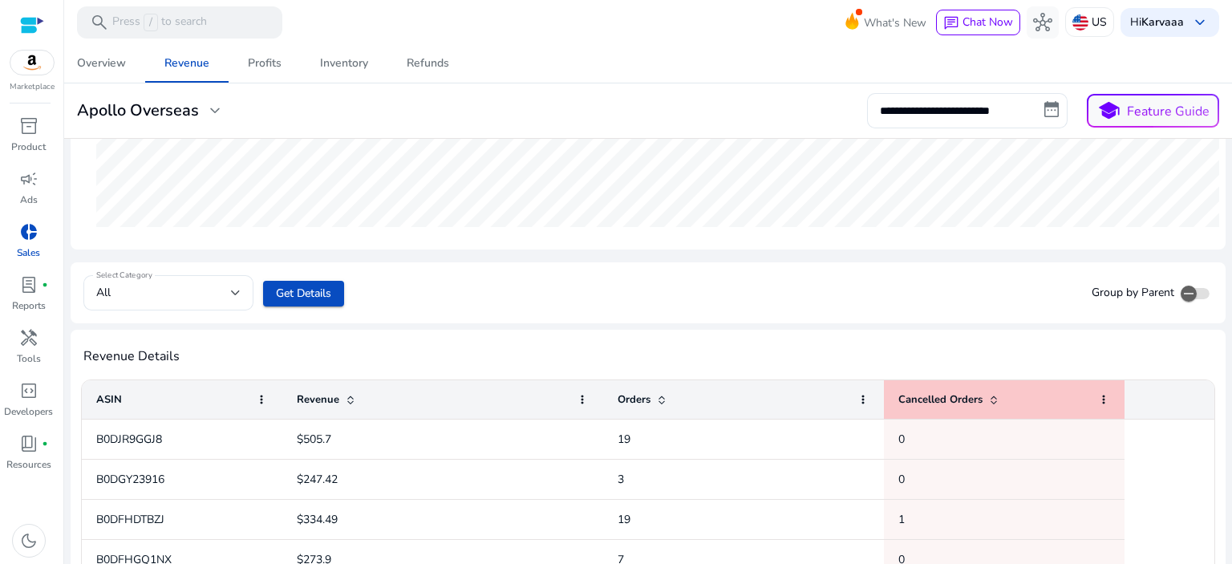
scroll to position [619, 0]
